Goal: Transaction & Acquisition: Purchase product/service

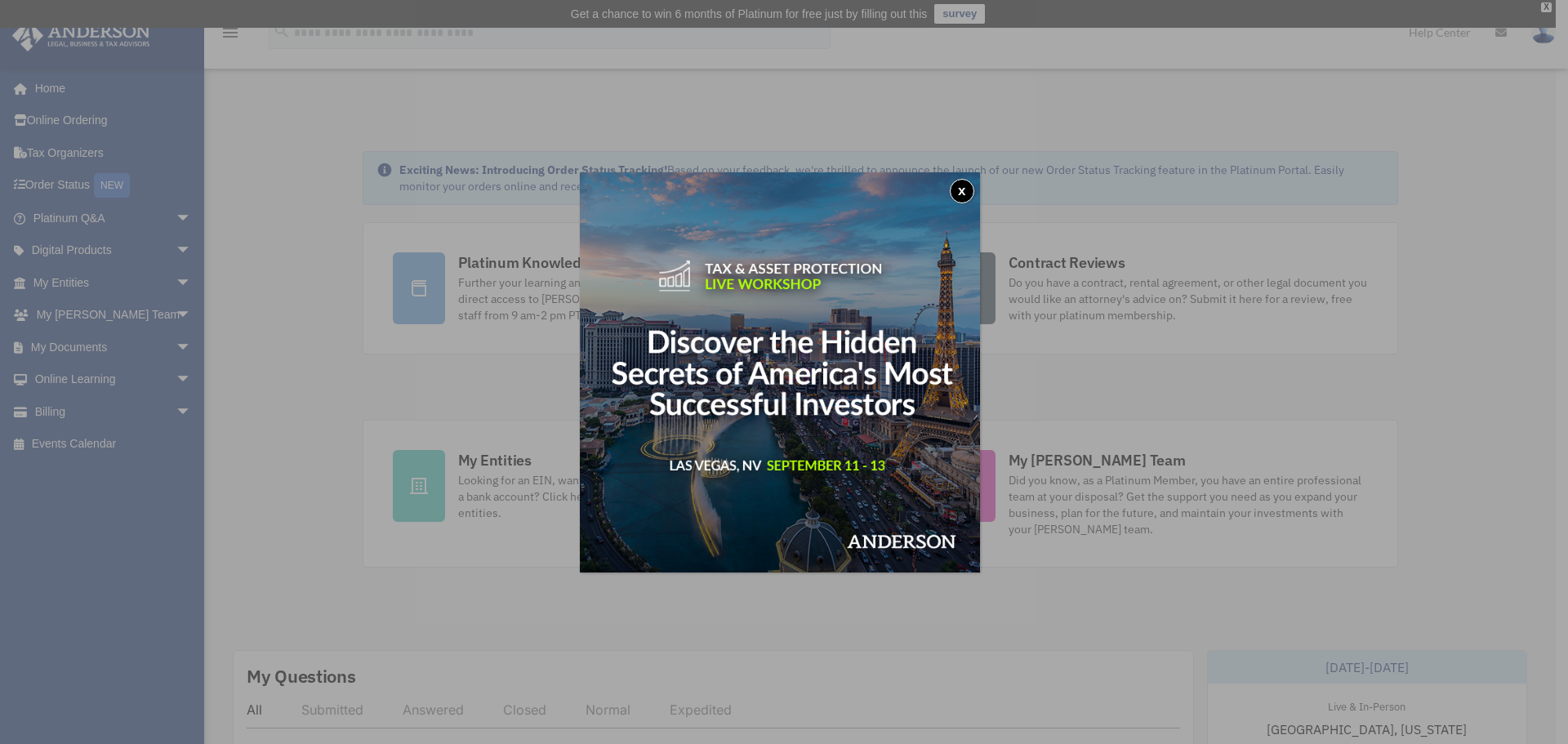
click at [964, 188] on button "x" at bounding box center [962, 191] width 25 height 25
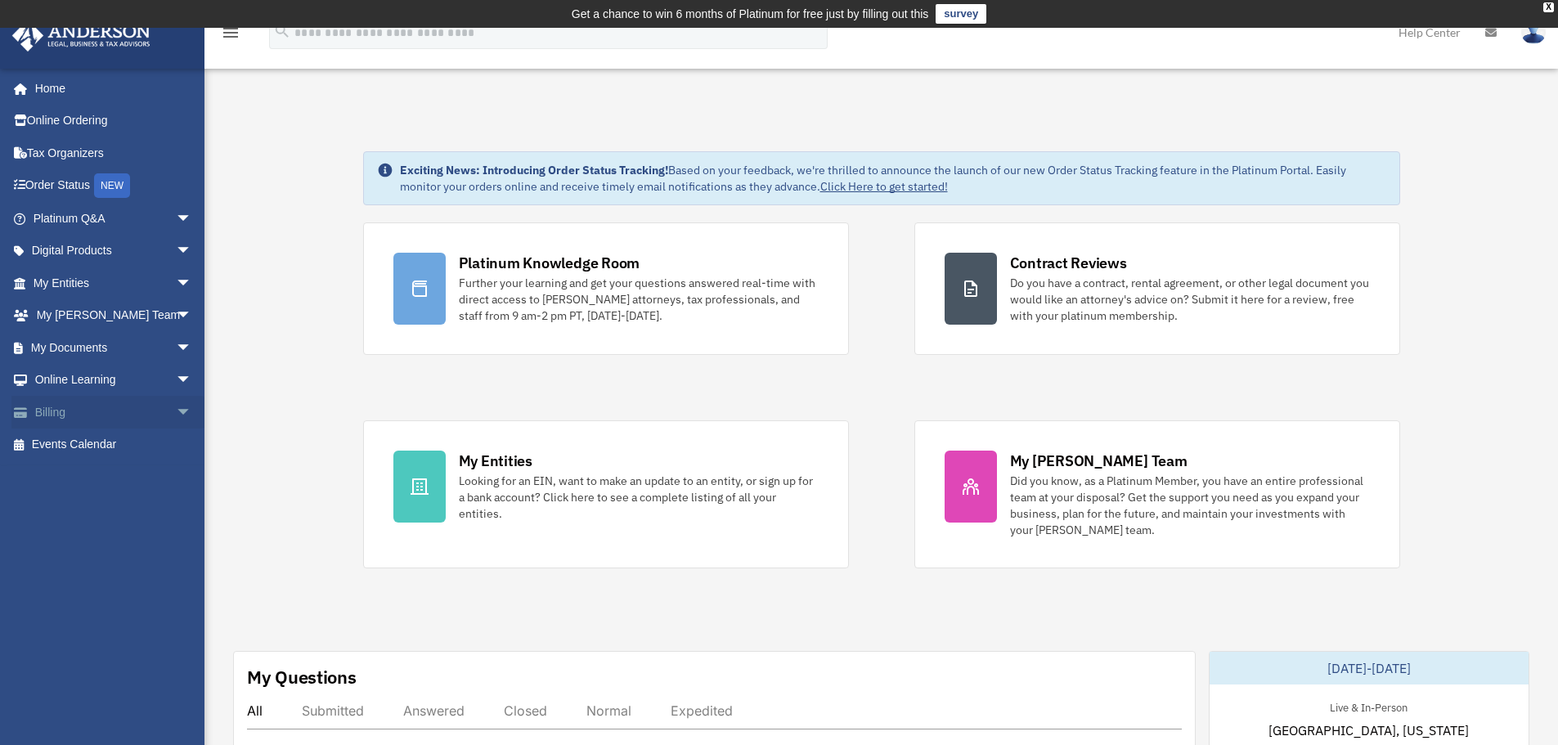
click at [55, 405] on link "Billing arrow_drop_down" at bounding box center [113, 412] width 205 height 33
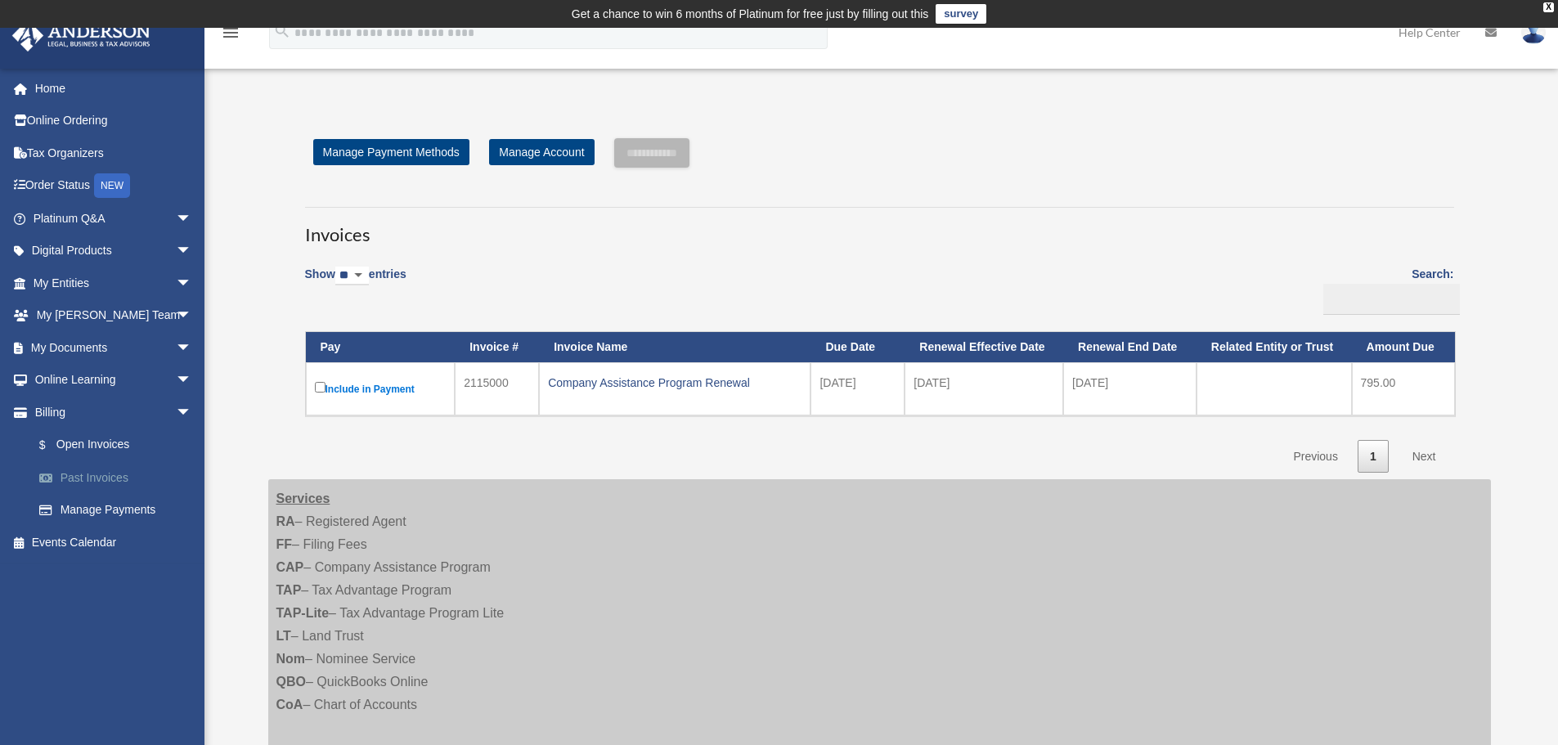
click at [101, 478] on link "Past Invoices" at bounding box center [120, 477] width 194 height 33
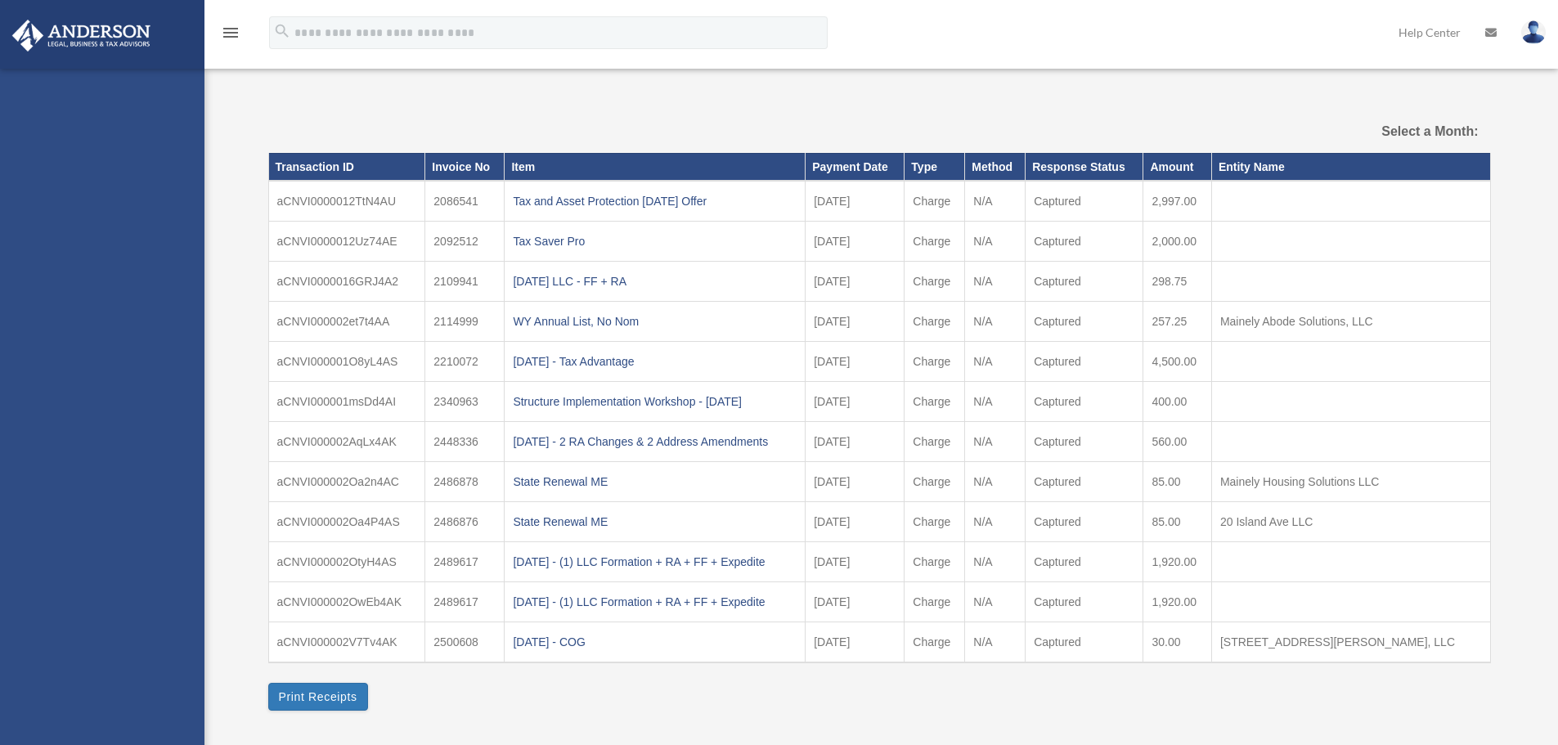
select select
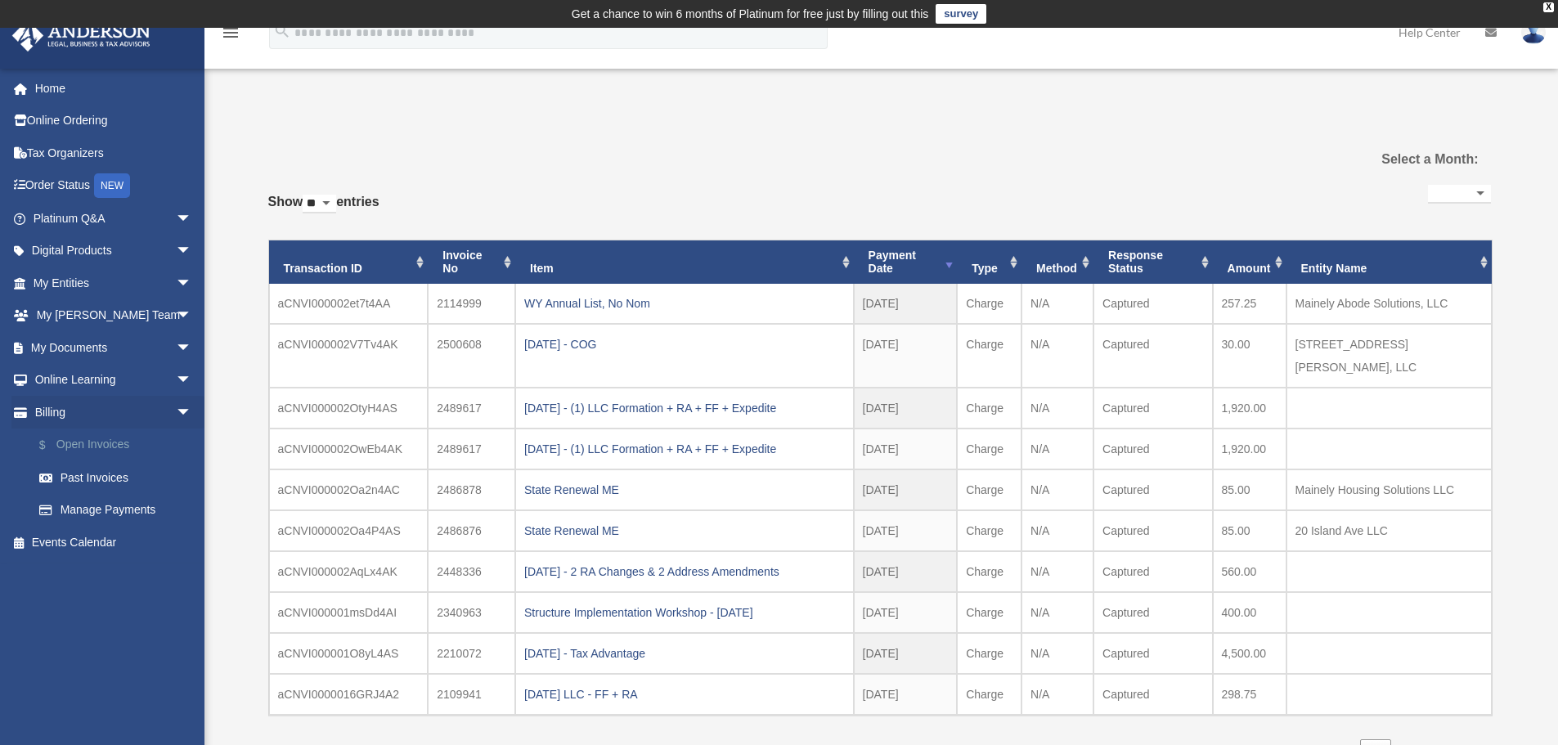
click at [91, 441] on link "$ Open Invoices" at bounding box center [120, 446] width 194 height 34
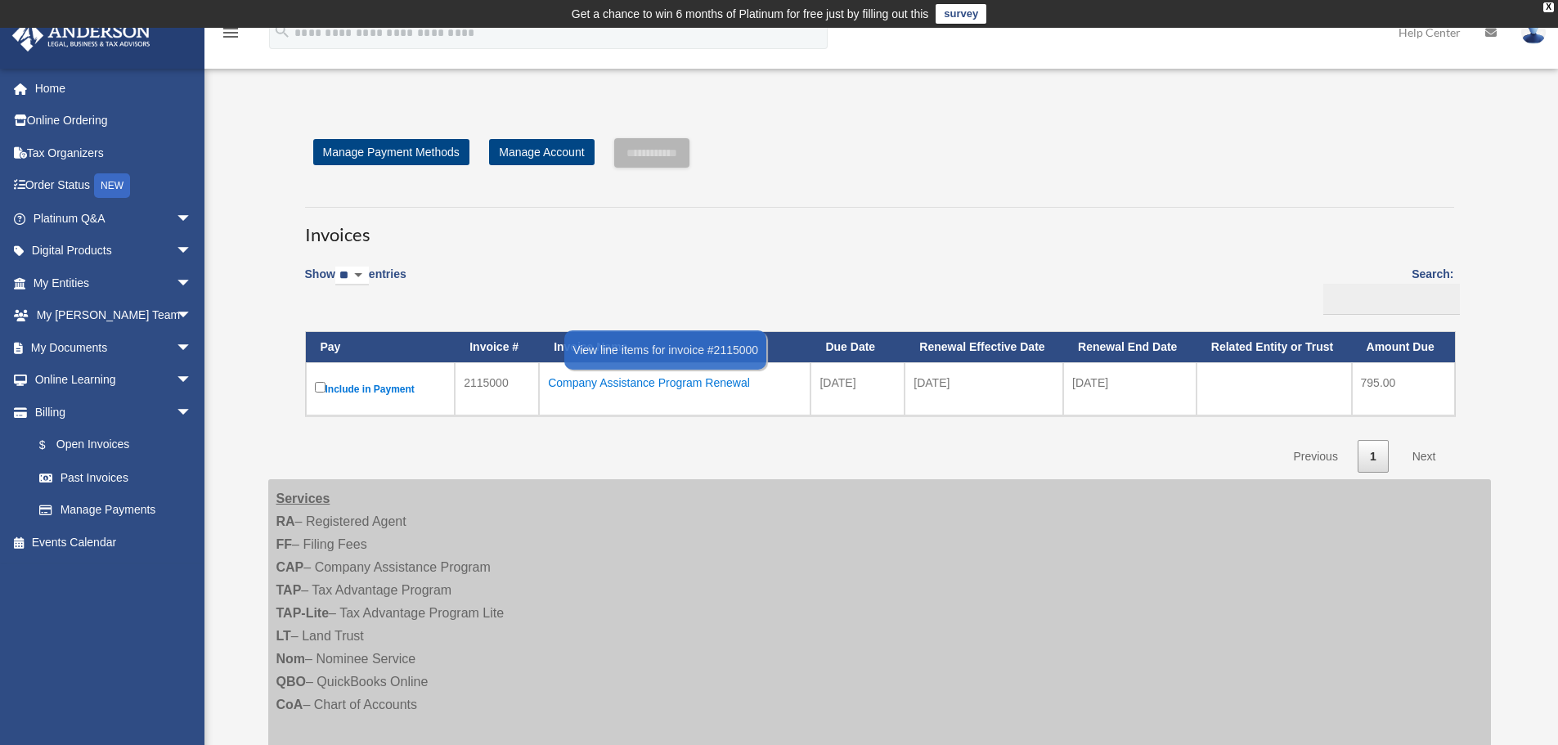
click at [626, 379] on div "Company Assistance Program Renewal" at bounding box center [675, 382] width 254 height 23
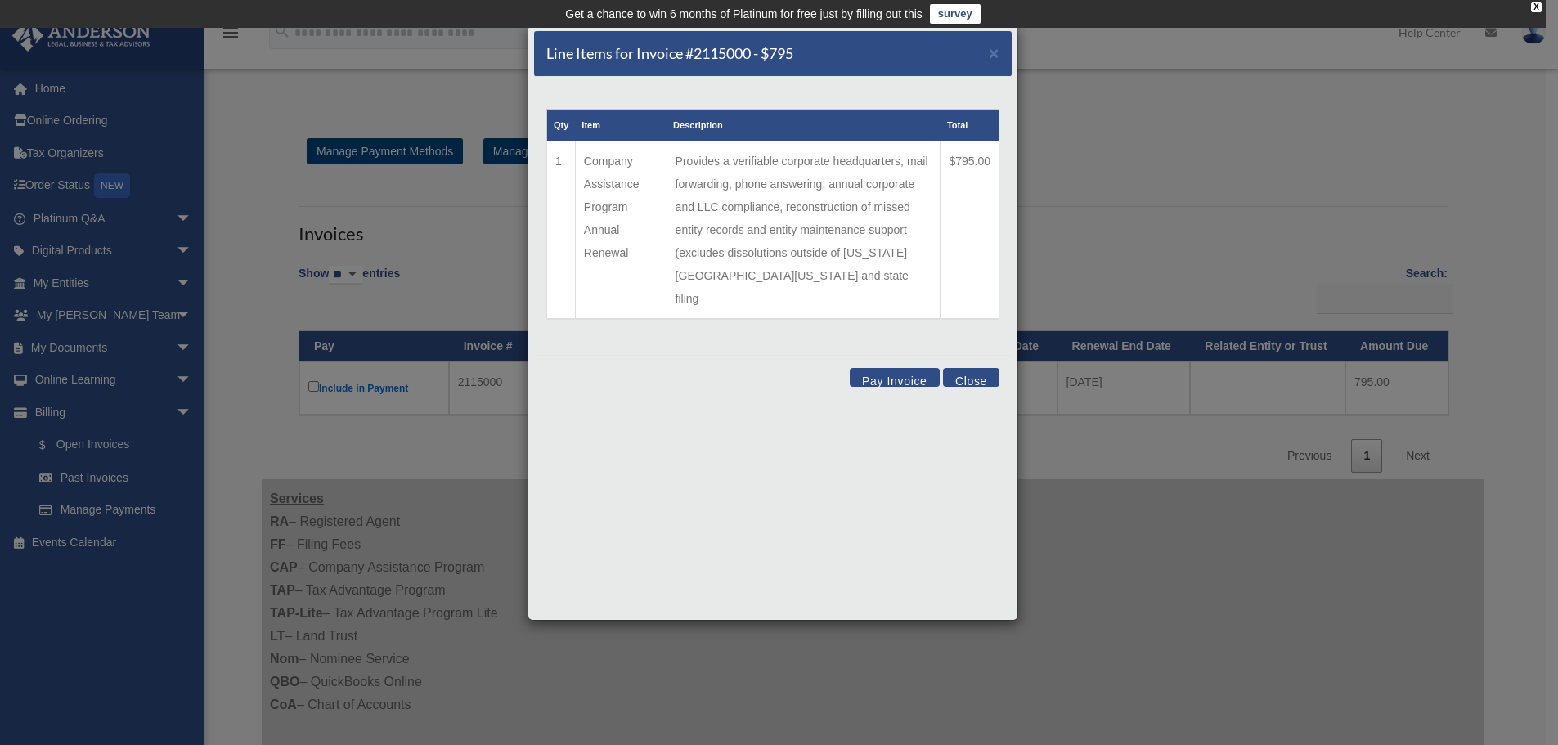
click at [902, 368] on button "Pay Invoice" at bounding box center [895, 377] width 90 height 19
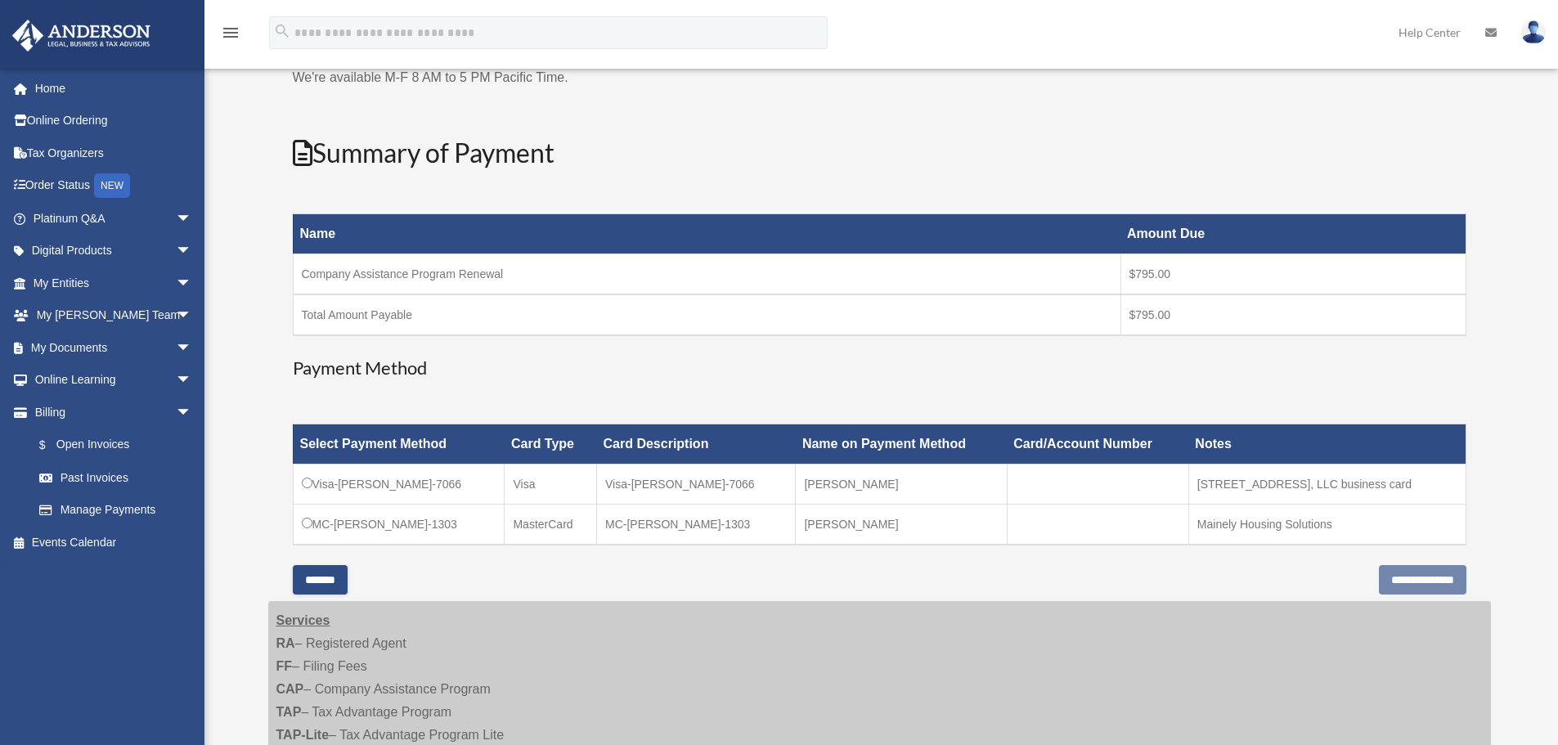
scroll to position [245, 0]
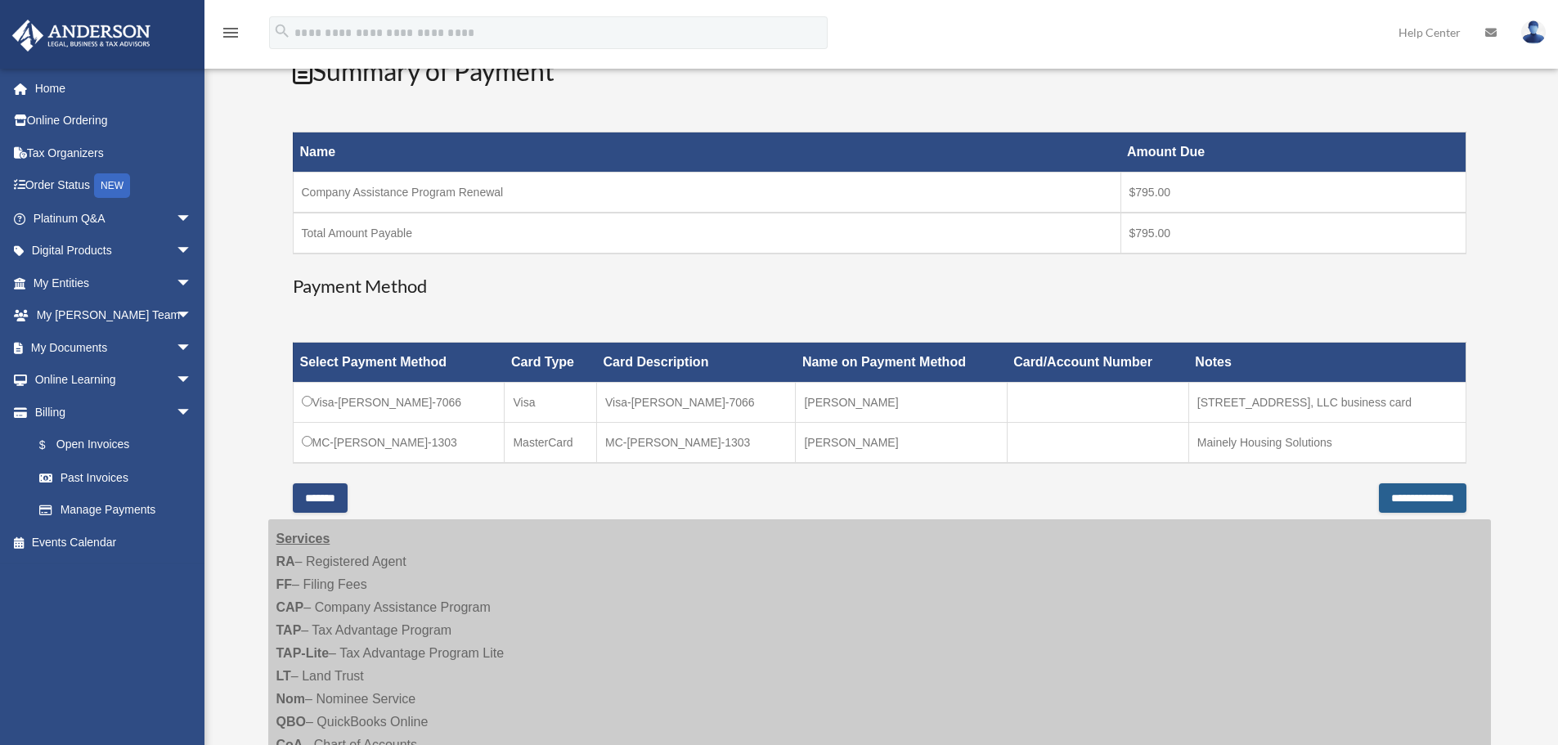
click at [1403, 503] on input "**********" at bounding box center [1423, 497] width 88 height 29
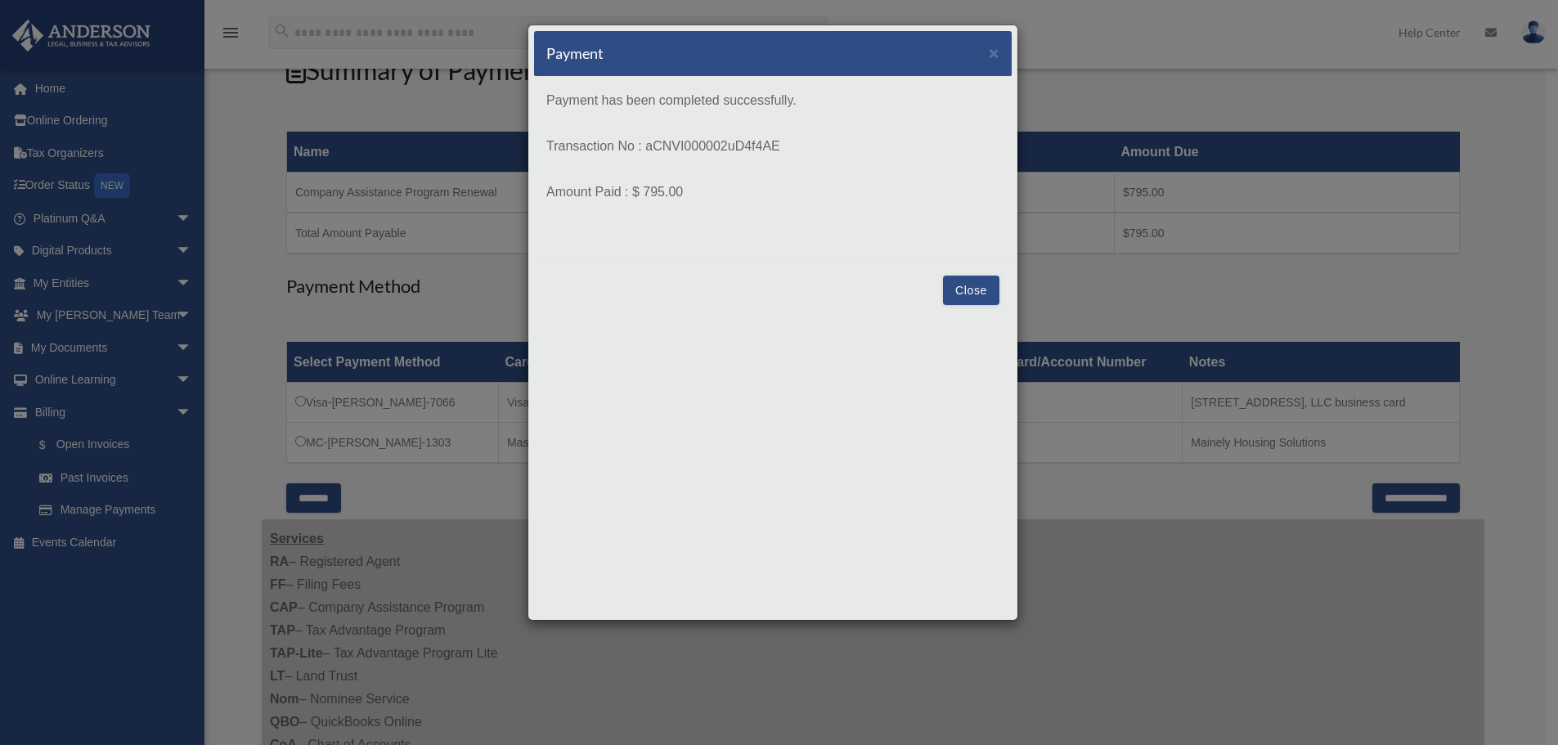
click at [976, 289] on button "Close" at bounding box center [971, 290] width 56 height 29
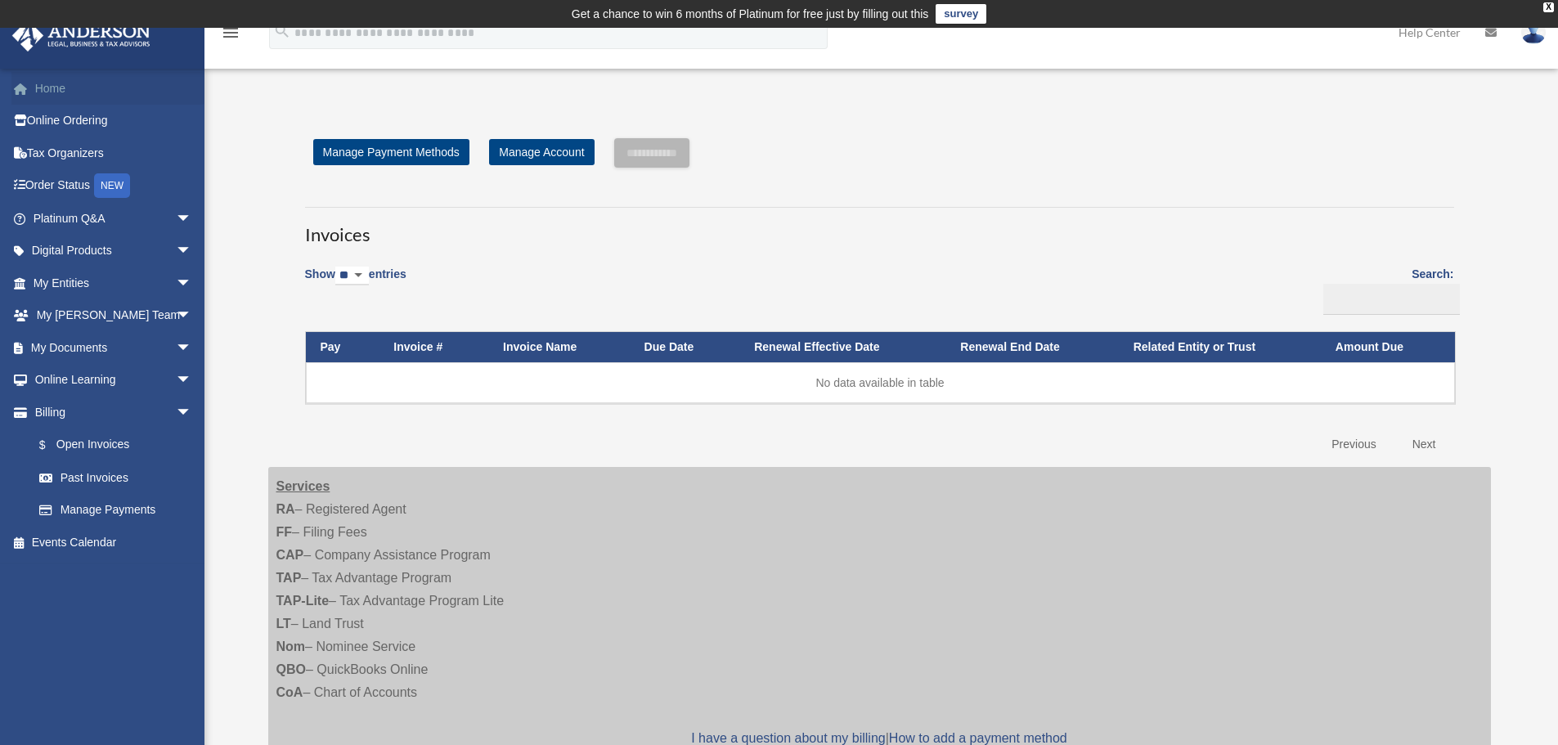
click at [47, 89] on link "Home" at bounding box center [113, 88] width 205 height 33
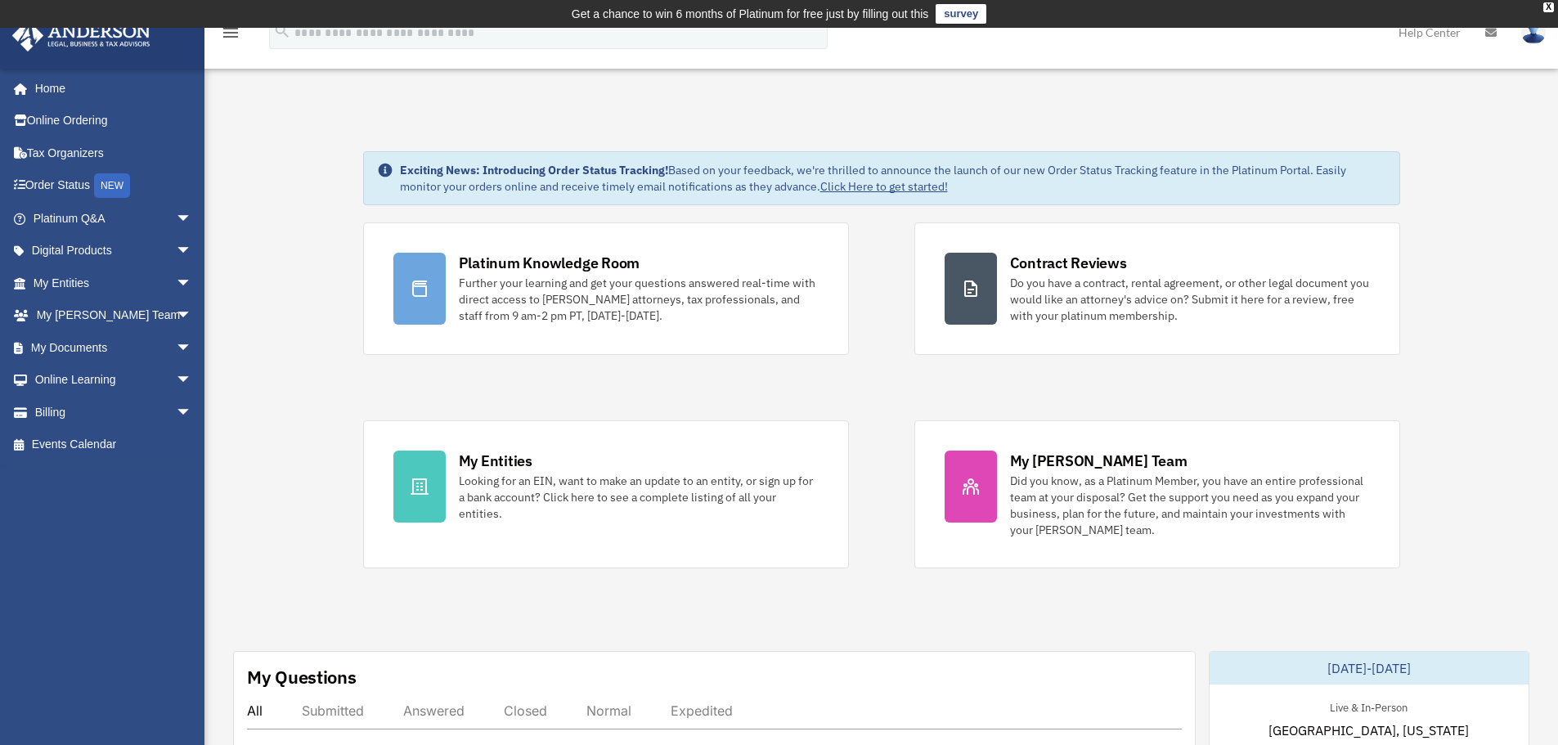
click at [1533, 33] on img at bounding box center [1533, 32] width 25 height 24
click at [1240, 139] on link "Logout" at bounding box center [1288, 143] width 164 height 34
